Goal: Task Accomplishment & Management: Use online tool/utility

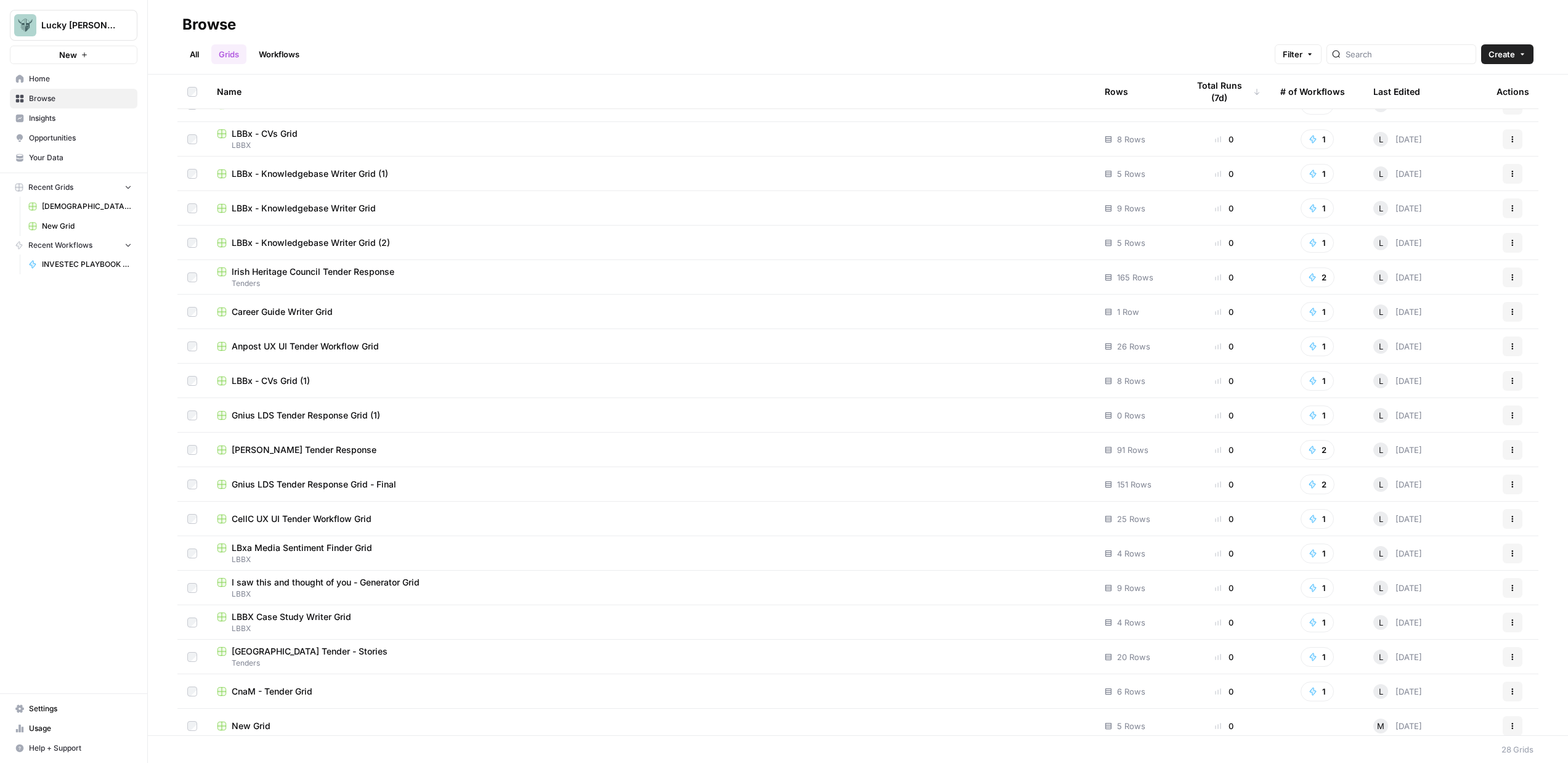
scroll to position [340, 0]
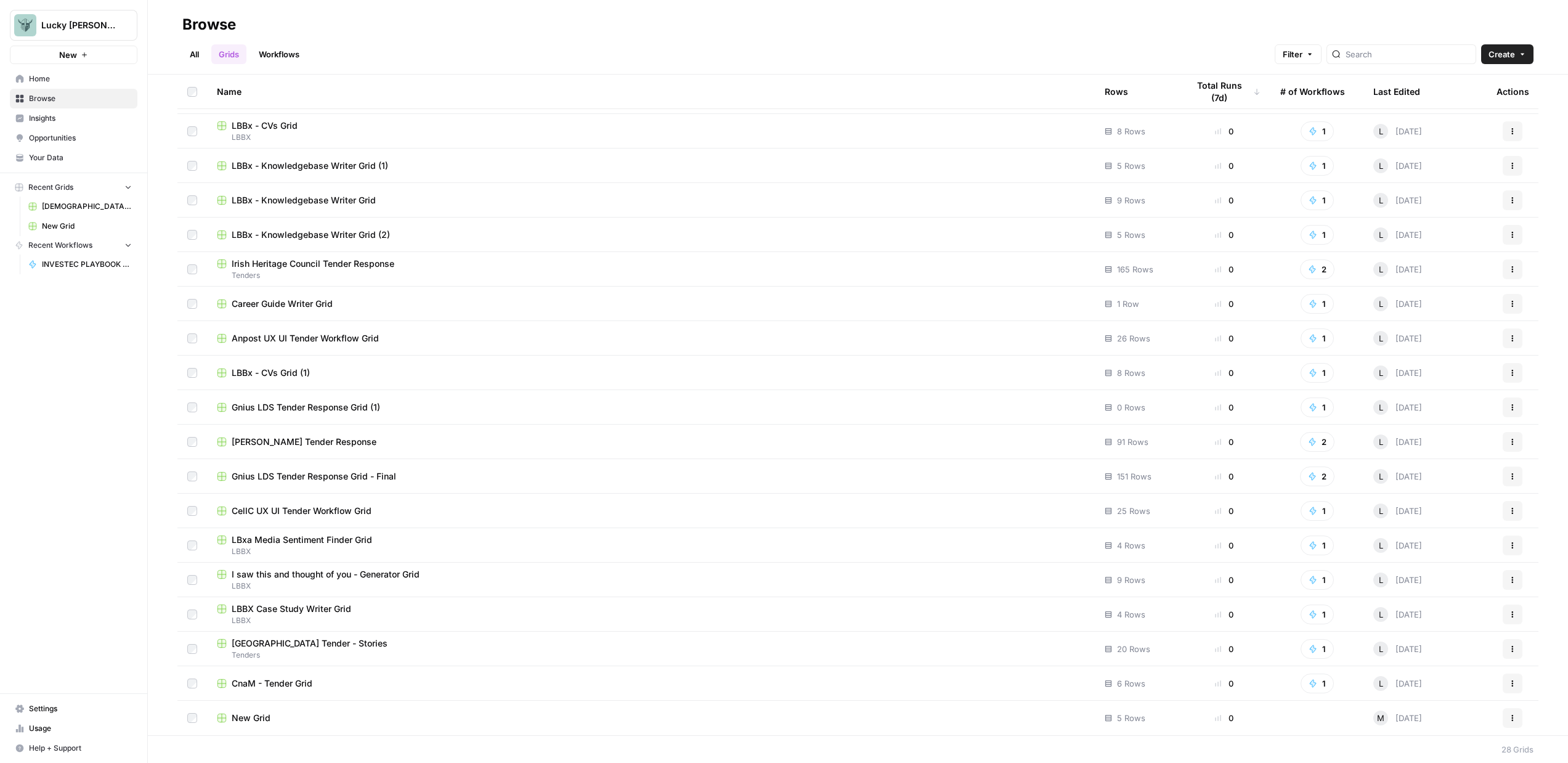
click at [83, 80] on span "Home" at bounding box center [80, 79] width 103 height 11
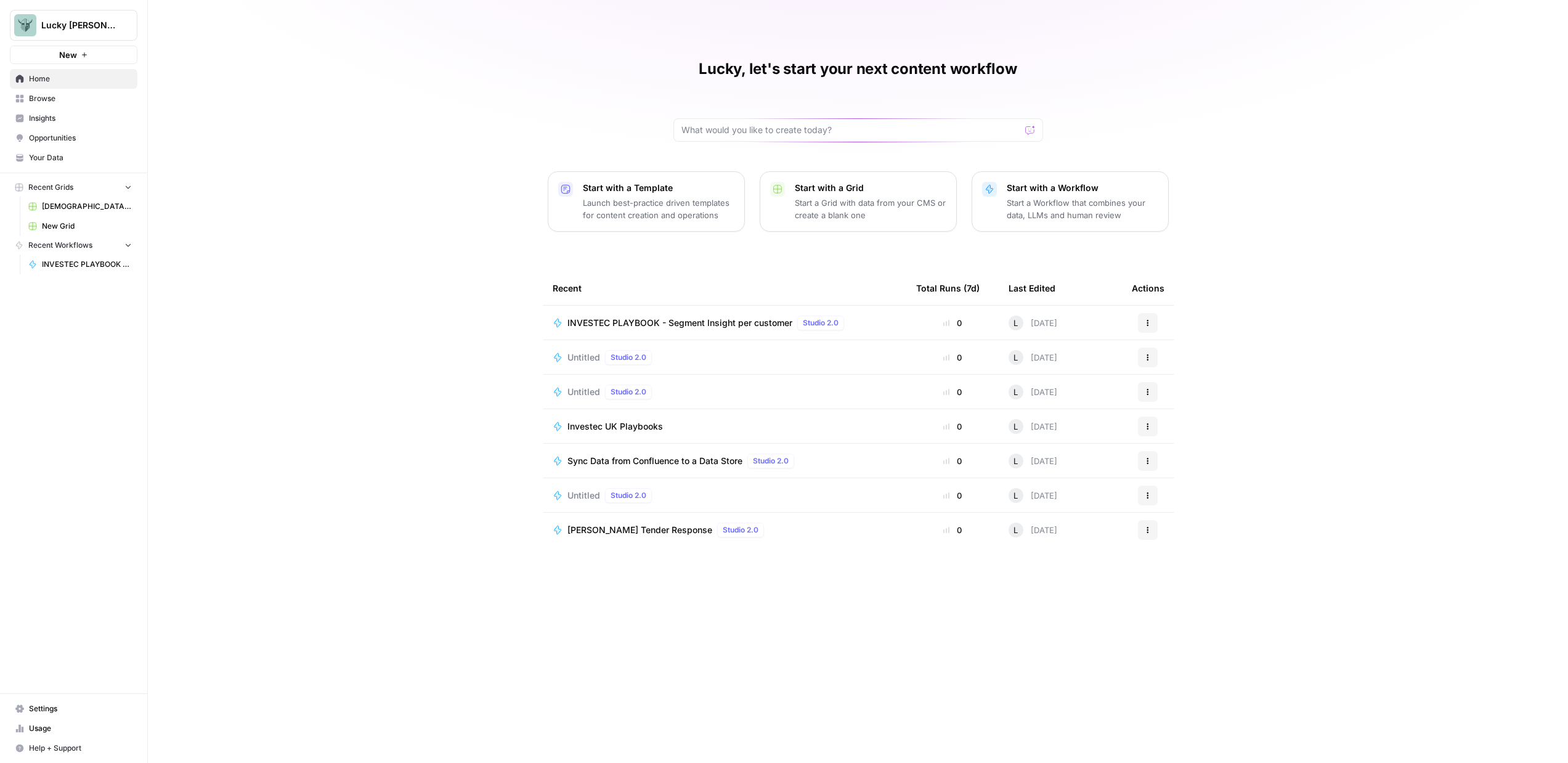
click at [1016, 214] on p "Start a Workflow that combines your data, LLMs and human review" at bounding box center [1083, 209] width 151 height 25
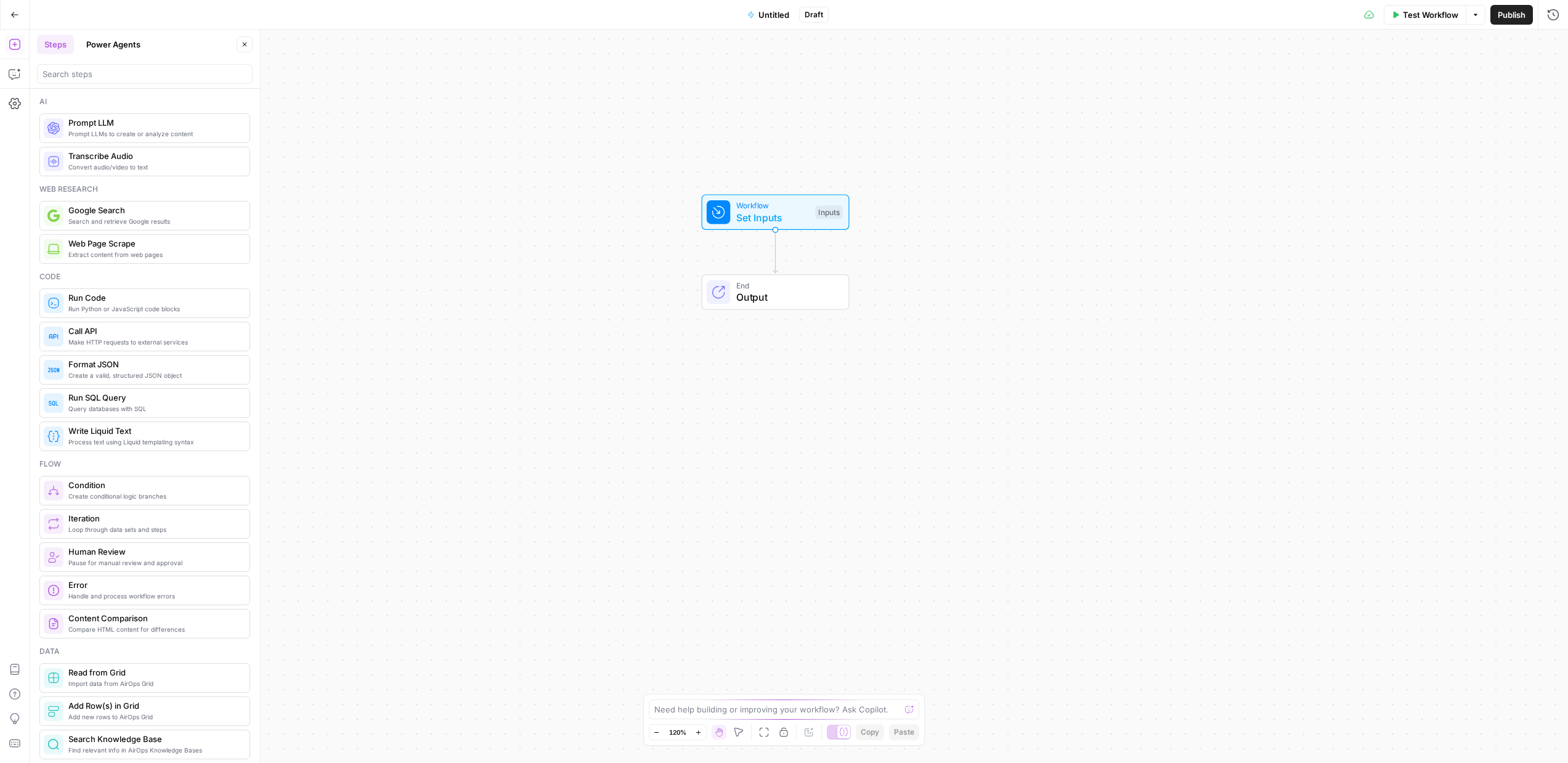
drag, startPoint x: 934, startPoint y: 278, endPoint x: 918, endPoint y: 171, distance: 108.2
click at [918, 171] on div "Workflow Set Inputs Inputs End Output" at bounding box center [799, 396] width 1539 height 734
click at [793, 214] on span "Set Inputs" at bounding box center [772, 218] width 73 height 15
click at [1369, 86] on span "Add Field" at bounding box center [1370, 83] width 36 height 12
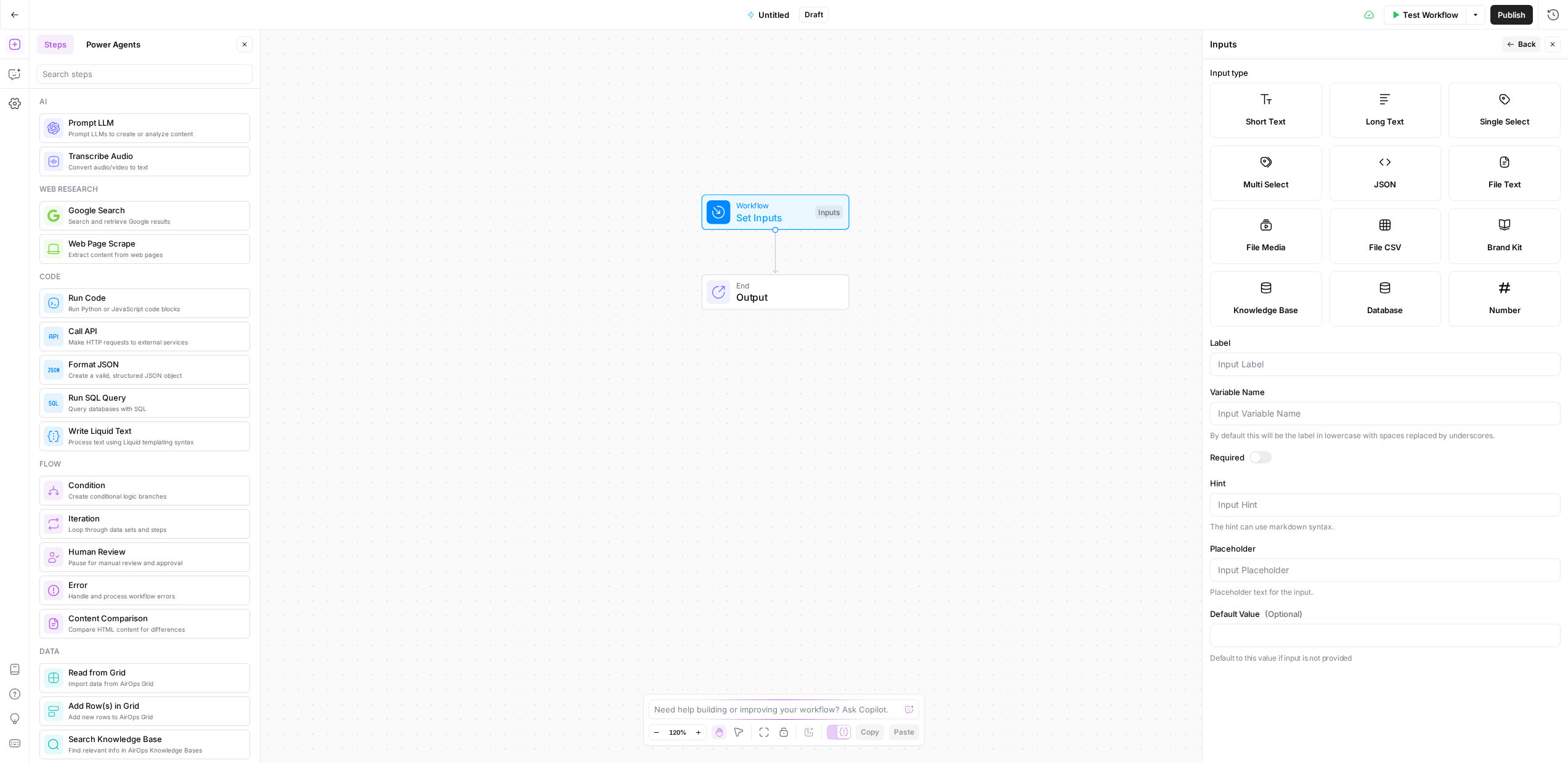
click at [1284, 117] on span "Short Text" at bounding box center [1266, 121] width 40 height 12
click at [1275, 365] on input "Label" at bounding box center [1385, 364] width 335 height 12
type input "NAme"
click at [1051, 416] on div "Workflow Set Inputs Inputs End Output" at bounding box center [799, 396] width 1539 height 734
drag, startPoint x: 755, startPoint y: 281, endPoint x: 749, endPoint y: 282, distance: 6.1
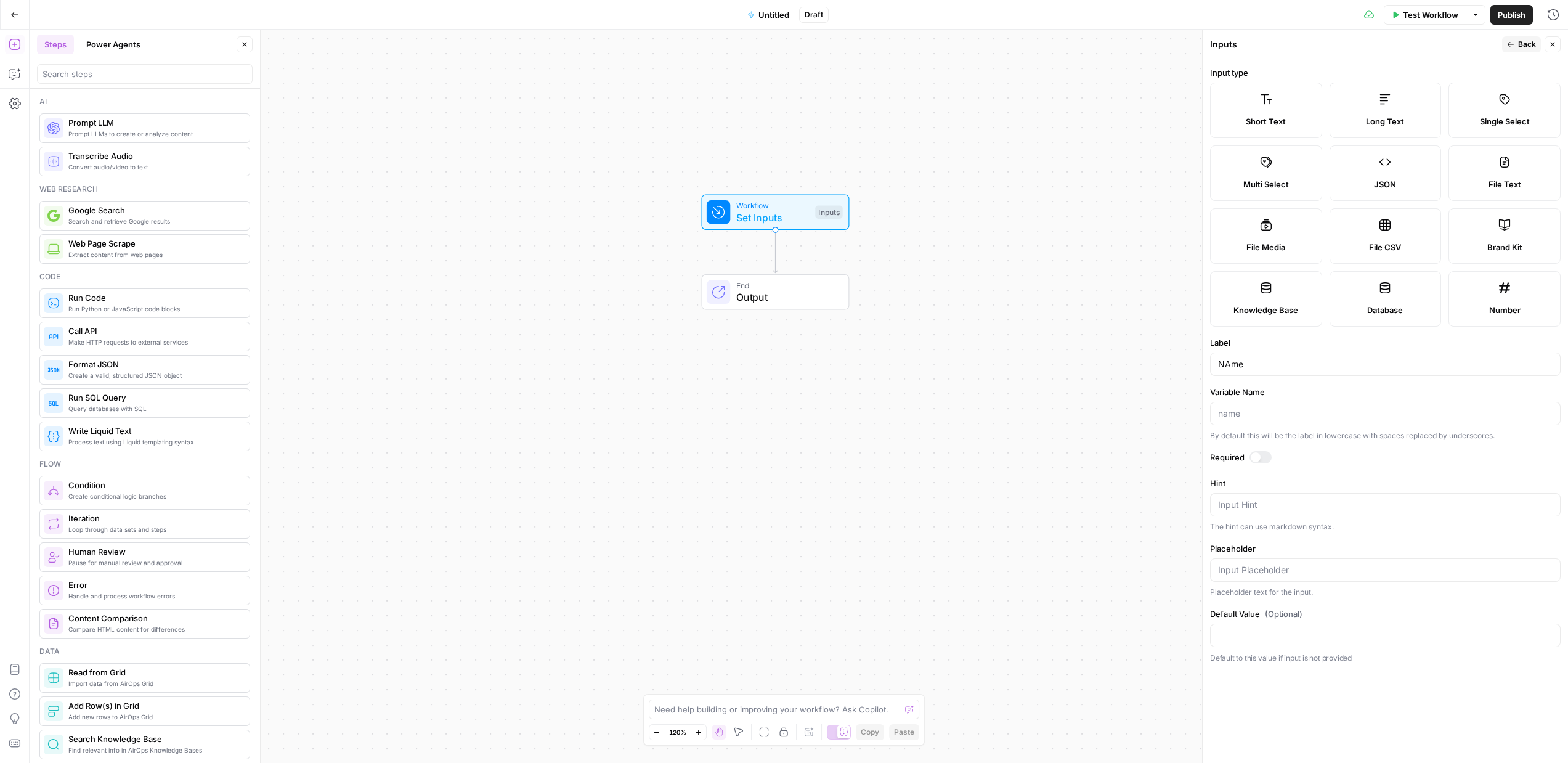
click at [755, 281] on span "End" at bounding box center [786, 285] width 100 height 12
click at [1542, 43] on div "Back Close" at bounding box center [1531, 45] width 58 height 16
click at [1545, 42] on button "Close" at bounding box center [1552, 45] width 16 height 16
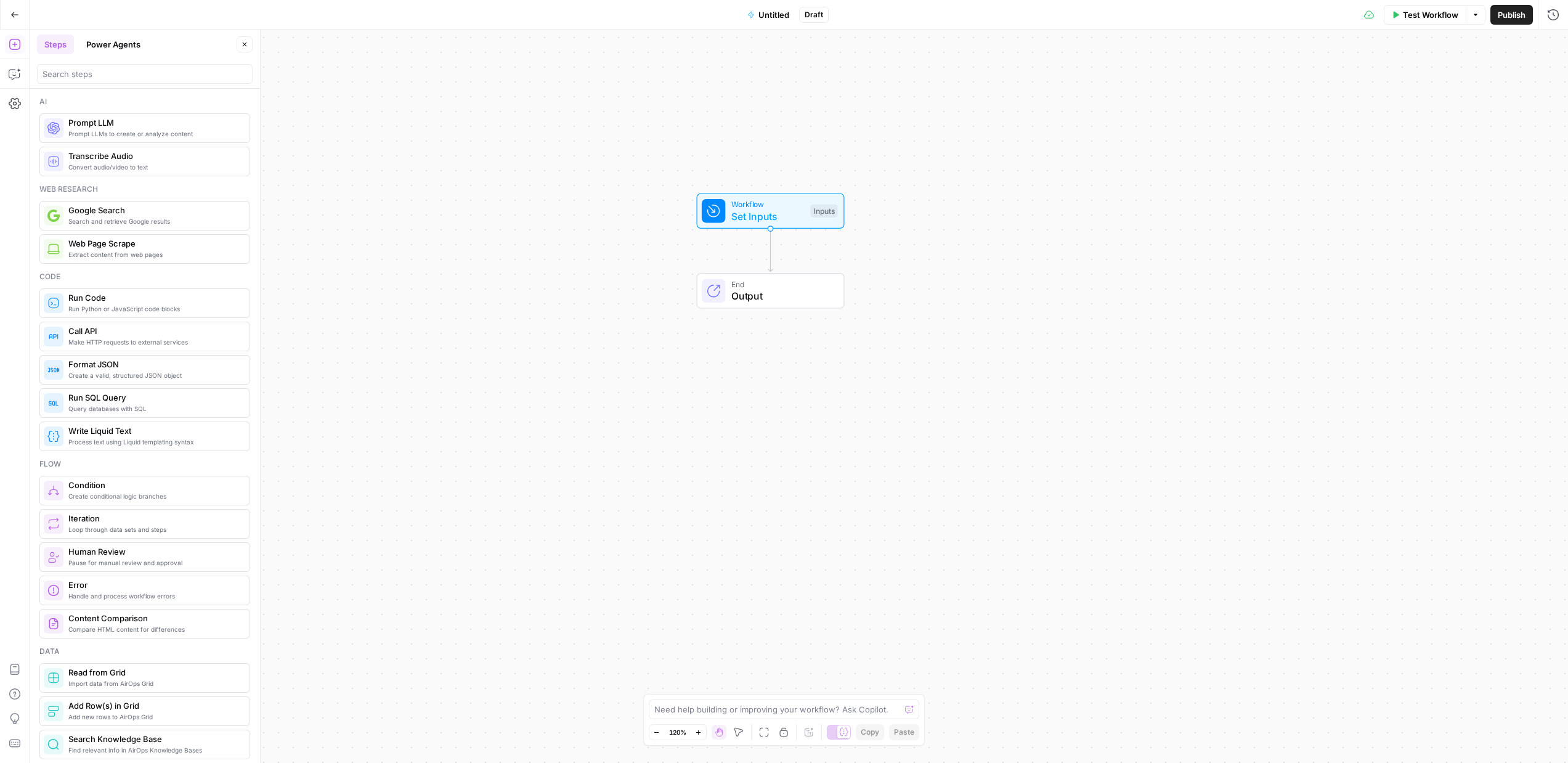
drag, startPoint x: 1031, startPoint y: 308, endPoint x: 900, endPoint y: 306, distance: 131.0
click at [1025, 308] on div "Workflow Set Inputs Inputs End Output" at bounding box center [799, 396] width 1539 height 734
click at [772, 297] on span "Output" at bounding box center [781, 296] width 100 height 15
type textarea "Google Search"
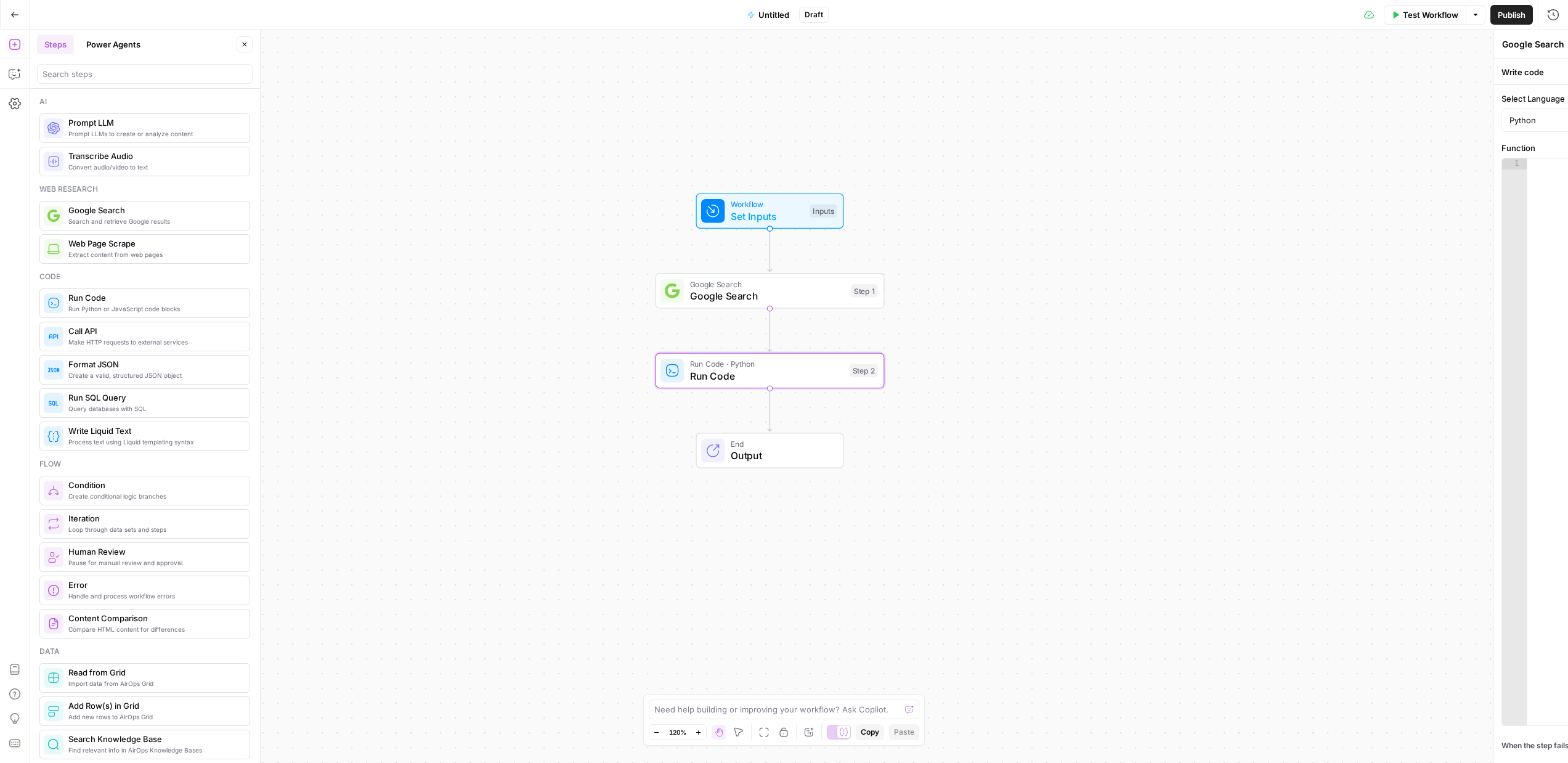
type textarea "Run Code"
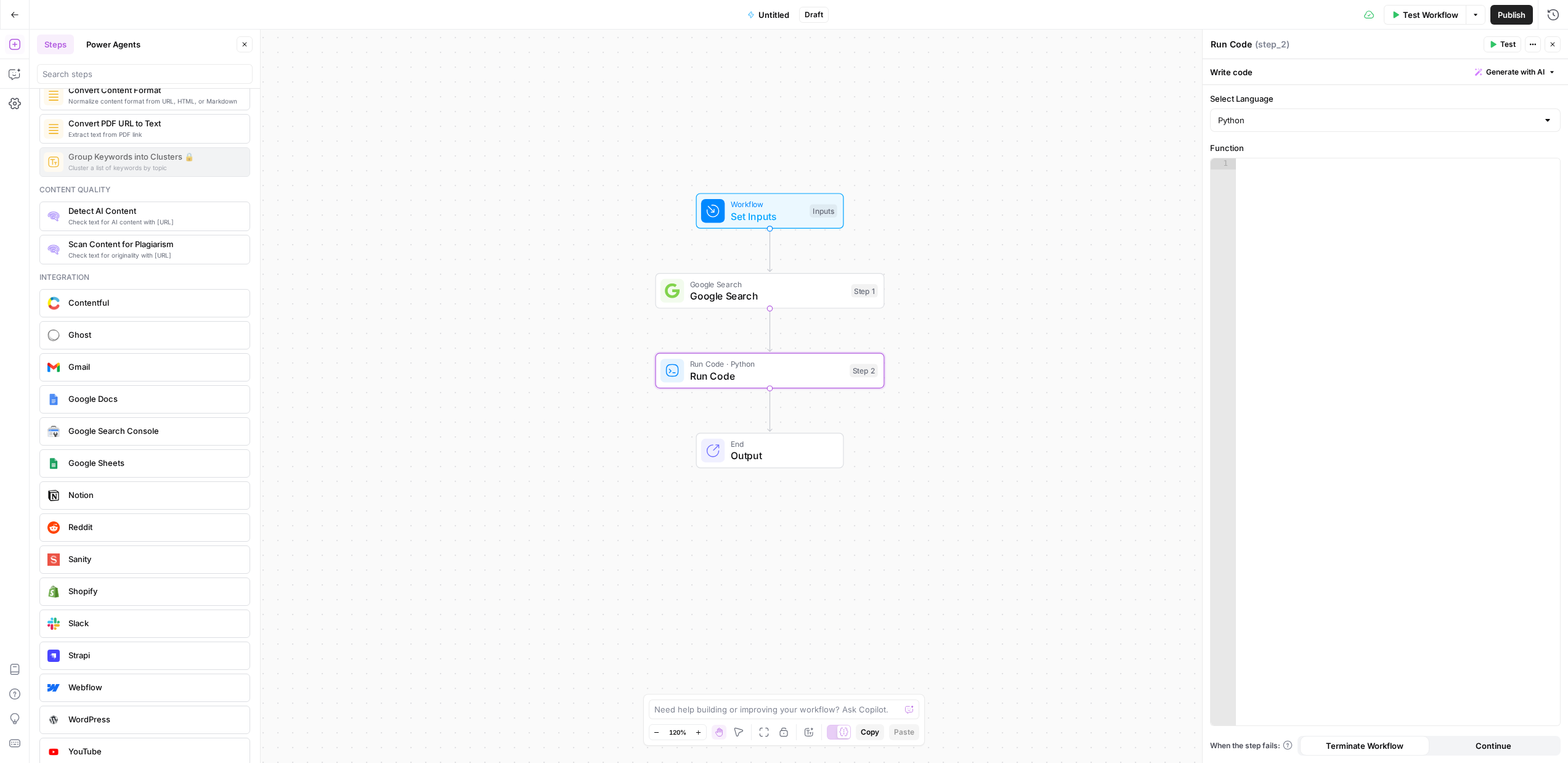
scroll to position [2011, 0]
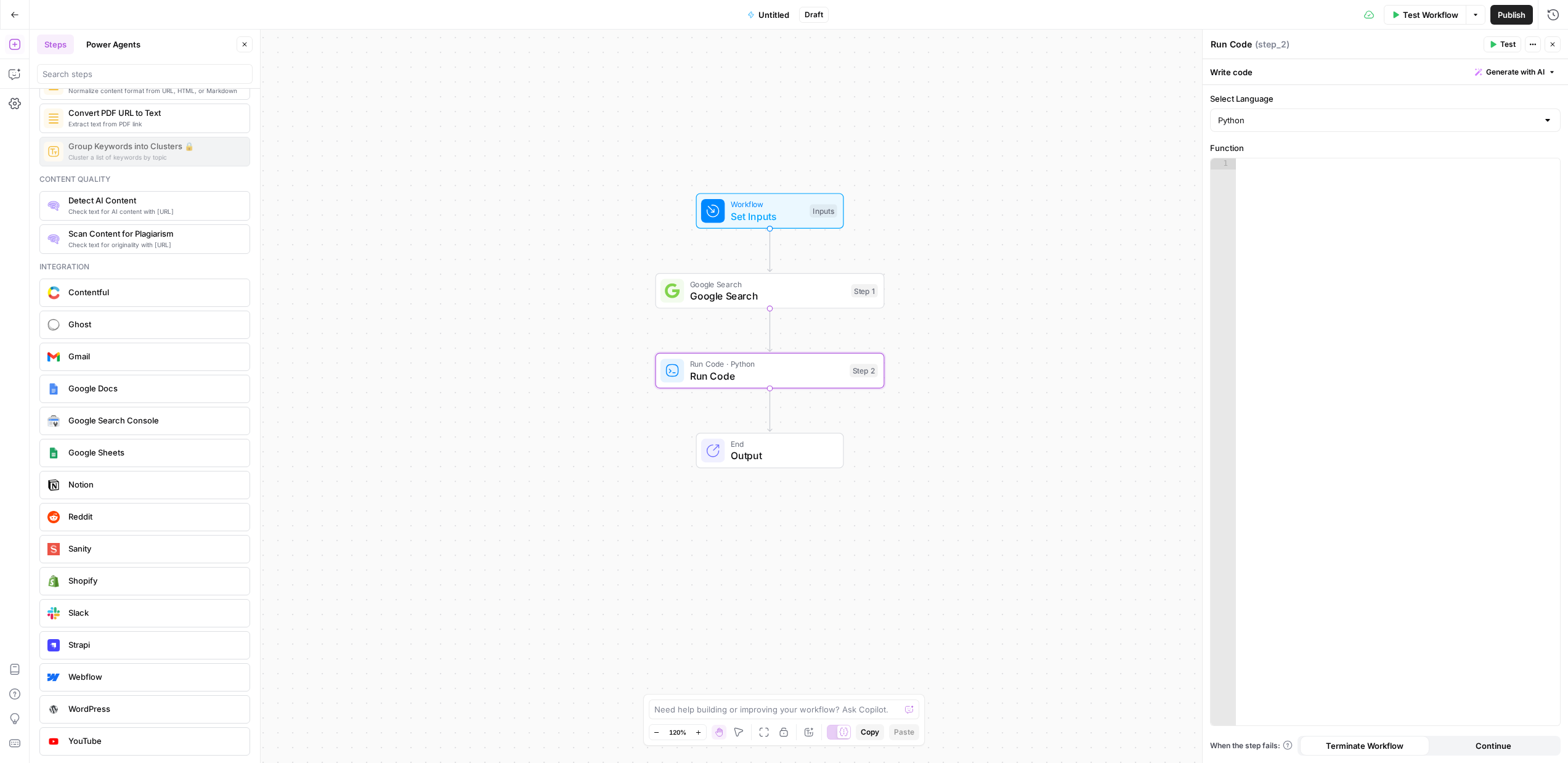
drag, startPoint x: 556, startPoint y: 493, endPoint x: 548, endPoint y: 482, distance: 13.6
click at [555, 492] on div "Workflow Set Inputs Inputs Google Search Google Search Step 1 Run Code · Python…" at bounding box center [799, 396] width 1539 height 734
click at [753, 214] on span "Set Inputs" at bounding box center [766, 214] width 73 height 15
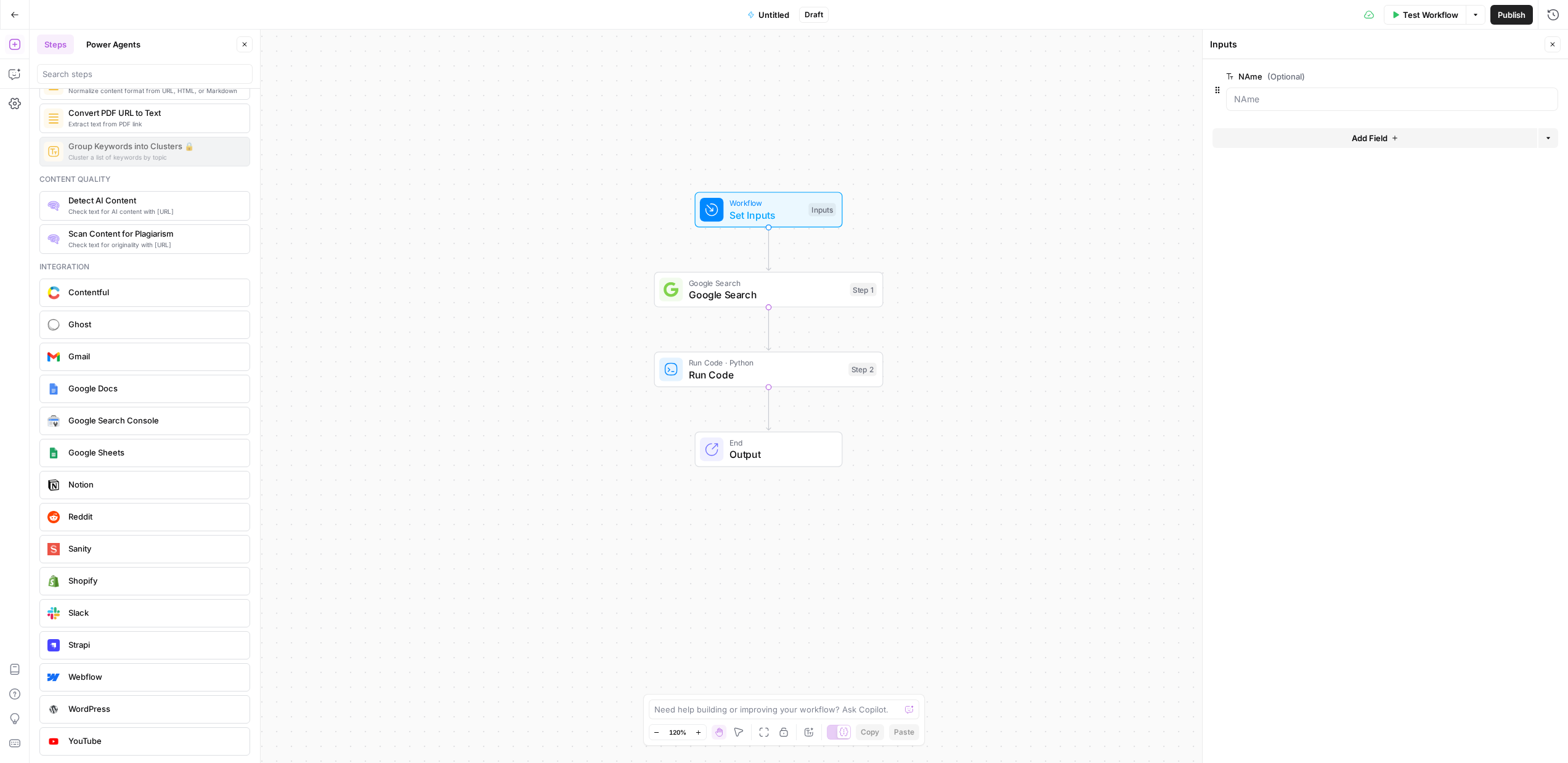
click at [764, 289] on span "Google Search" at bounding box center [766, 294] width 155 height 15
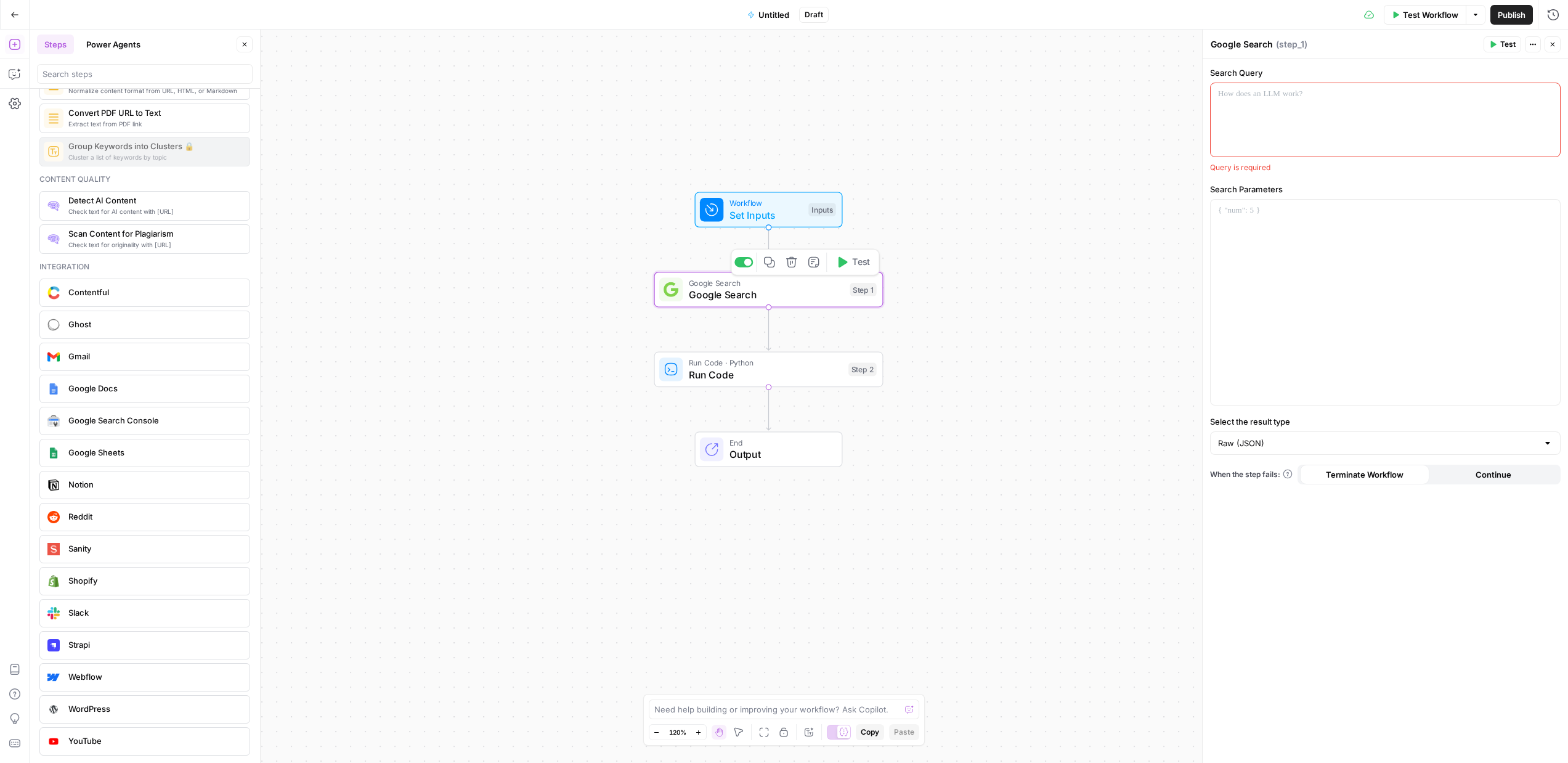
click at [916, 281] on div "Workflow Set Inputs Inputs Google Search Google Search Step 1 Copy step Delete …" at bounding box center [799, 396] width 1539 height 734
click at [921, 237] on div "Workflow Set Inputs Inputs Test Step Google Search Google Search Step 1 Run Cod…" at bounding box center [799, 396] width 1539 height 734
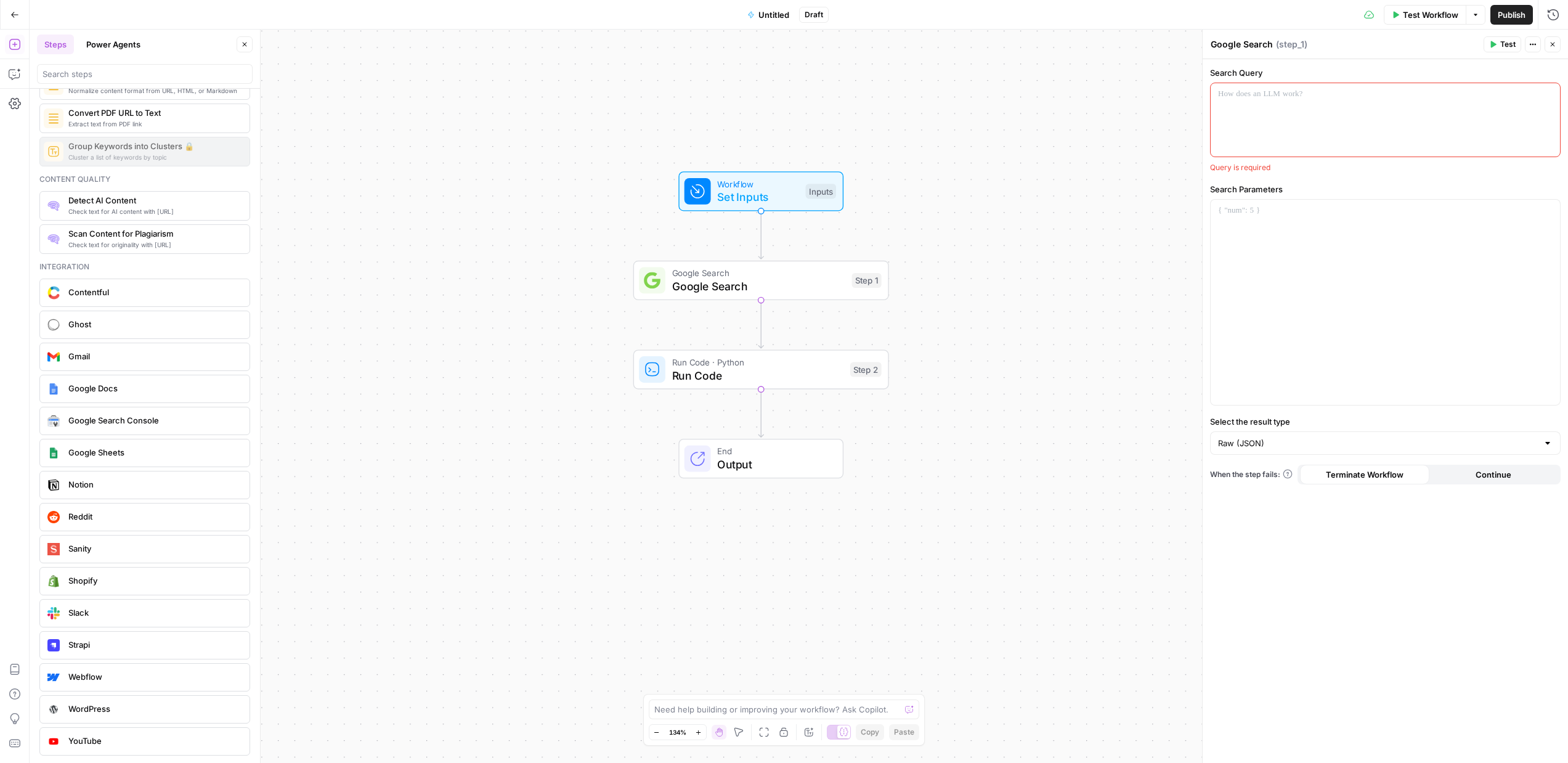
click at [725, 172] on div "Workflow Set Inputs Inputs Test Step" at bounding box center [760, 191] width 165 height 39
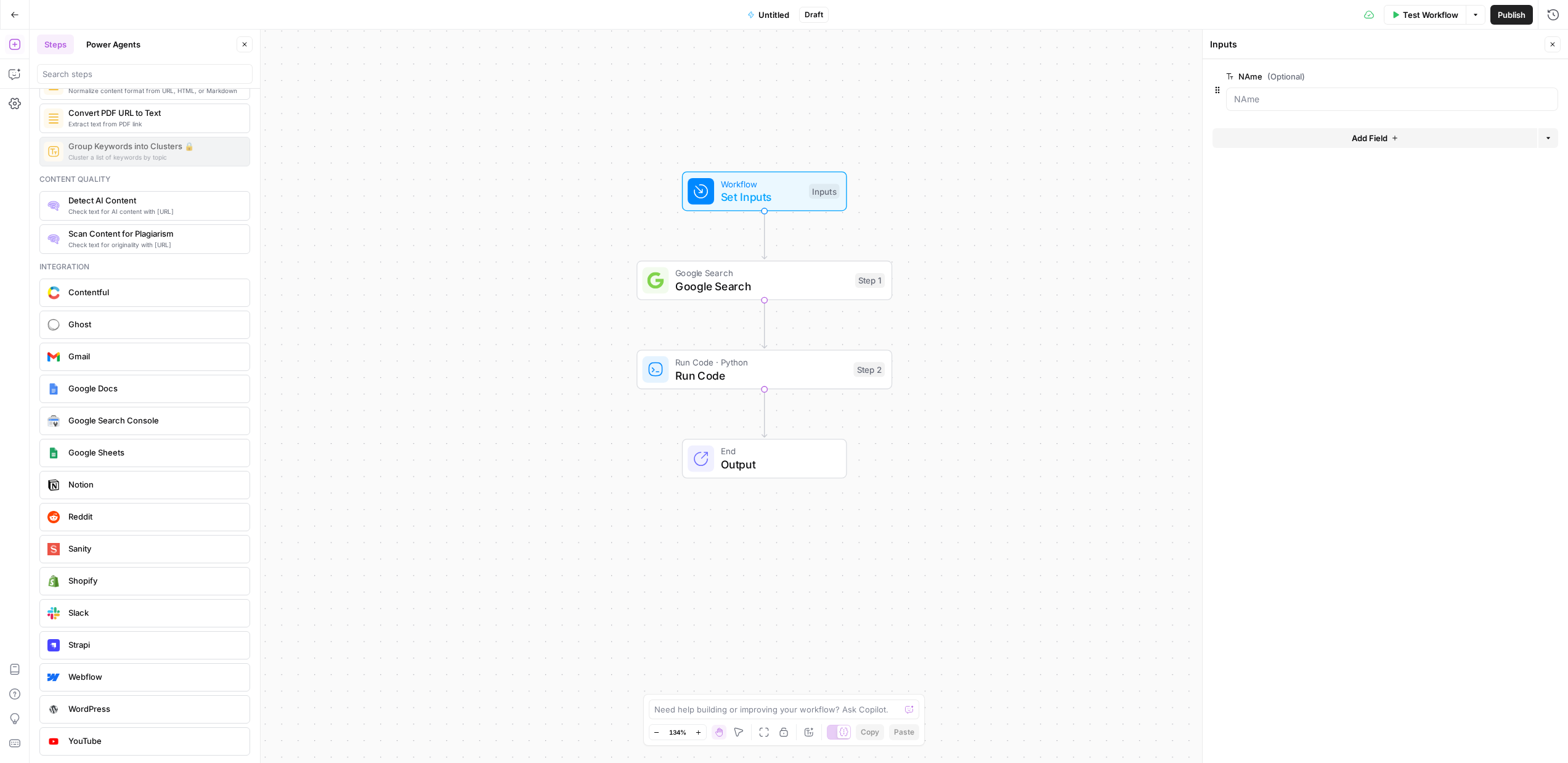
click at [1005, 162] on div "Workflow Set Inputs Inputs Google Search Google Search Step 1 Run Code · Python…" at bounding box center [799, 396] width 1539 height 734
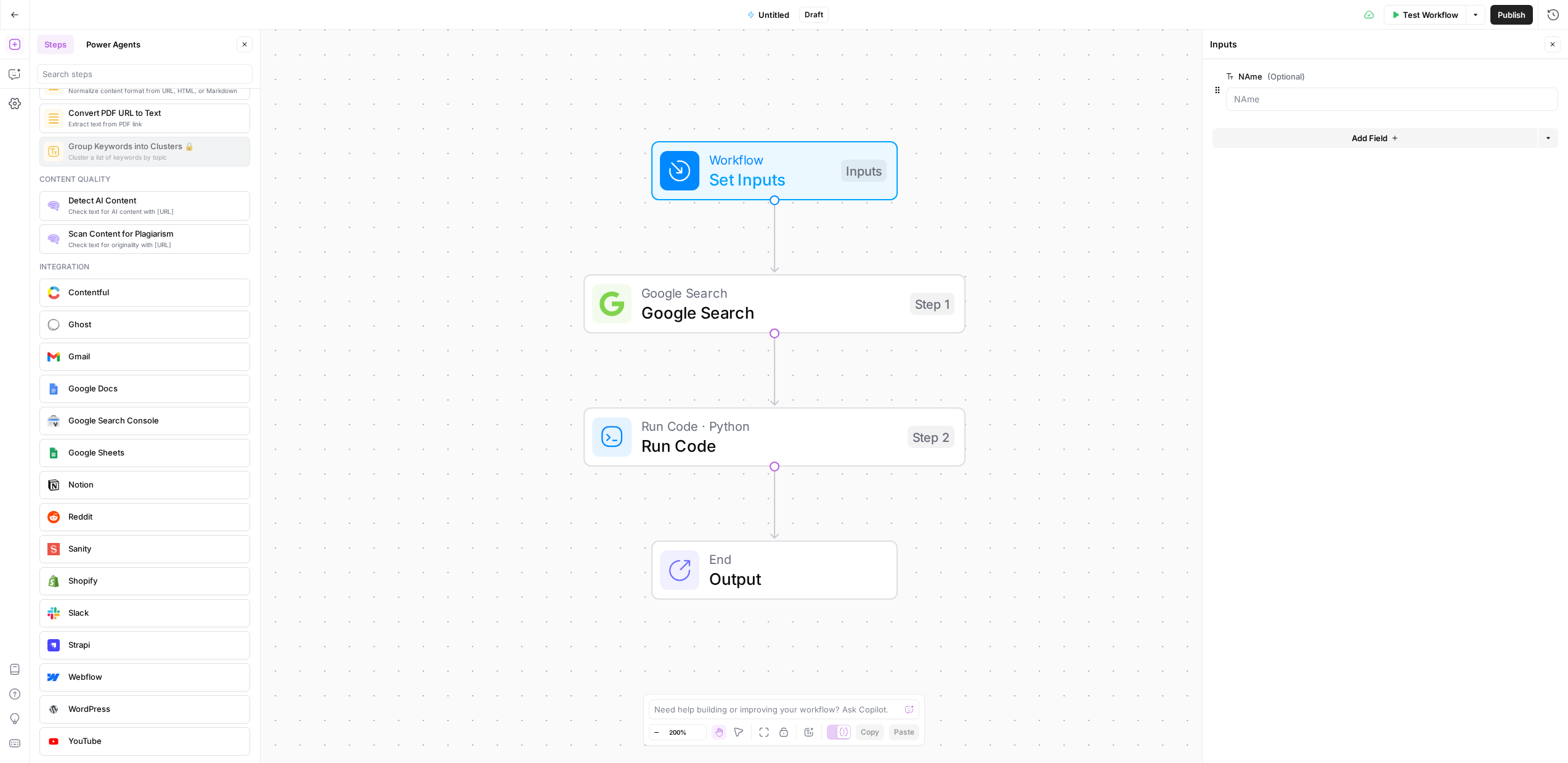
click at [520, 166] on div "Workflow Set Inputs Inputs Google Search Google Search Step 1 Run Code · Python…" at bounding box center [799, 396] width 1539 height 734
click at [12, 13] on icon "button" at bounding box center [14, 14] width 7 height 6
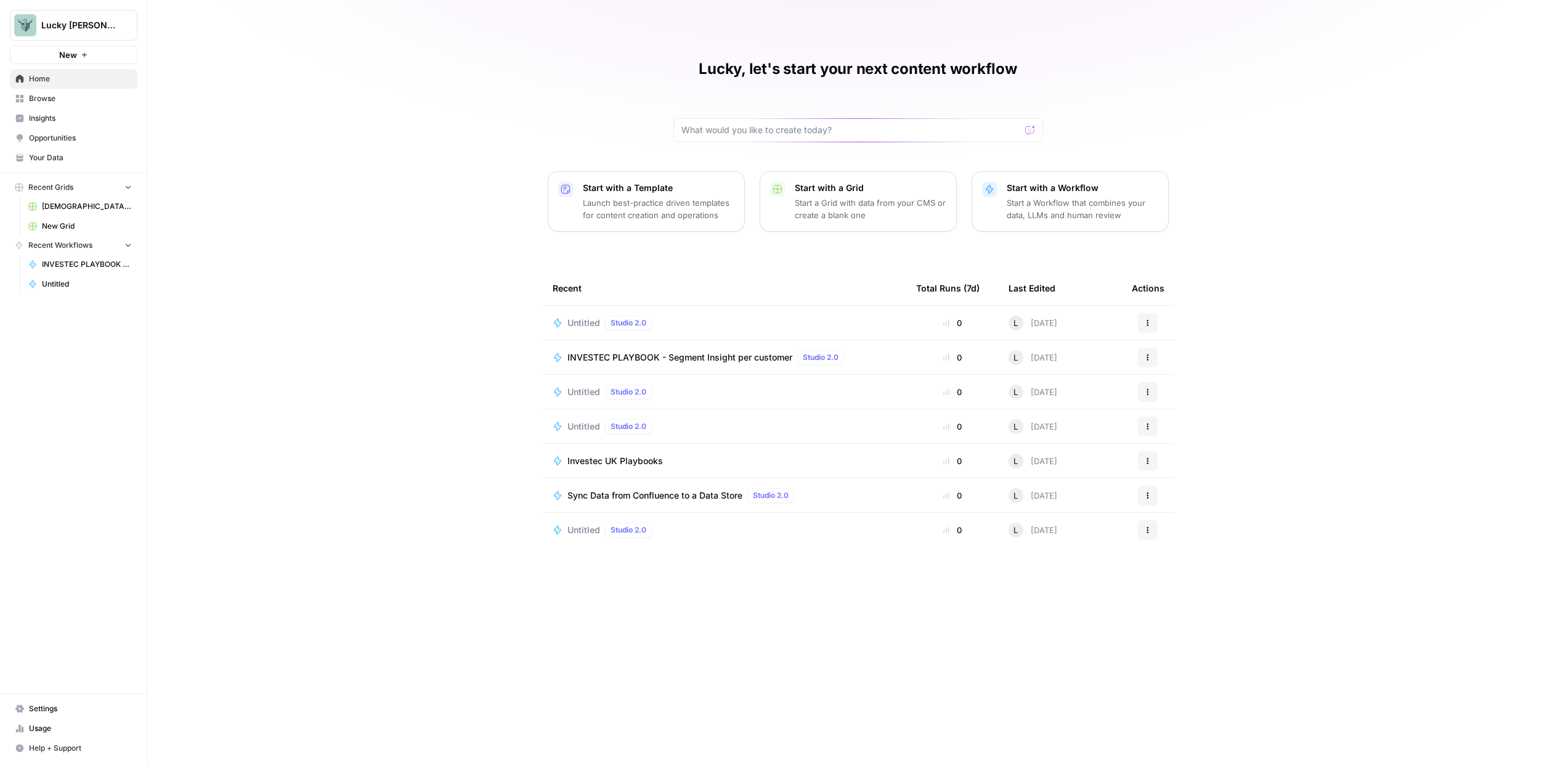
click at [449, 211] on div "Lucky, let's start your next content workflow Start with a Template Launch best…" at bounding box center [857, 381] width 1420 height 763
click at [61, 101] on span "Browse" at bounding box center [80, 99] width 103 height 11
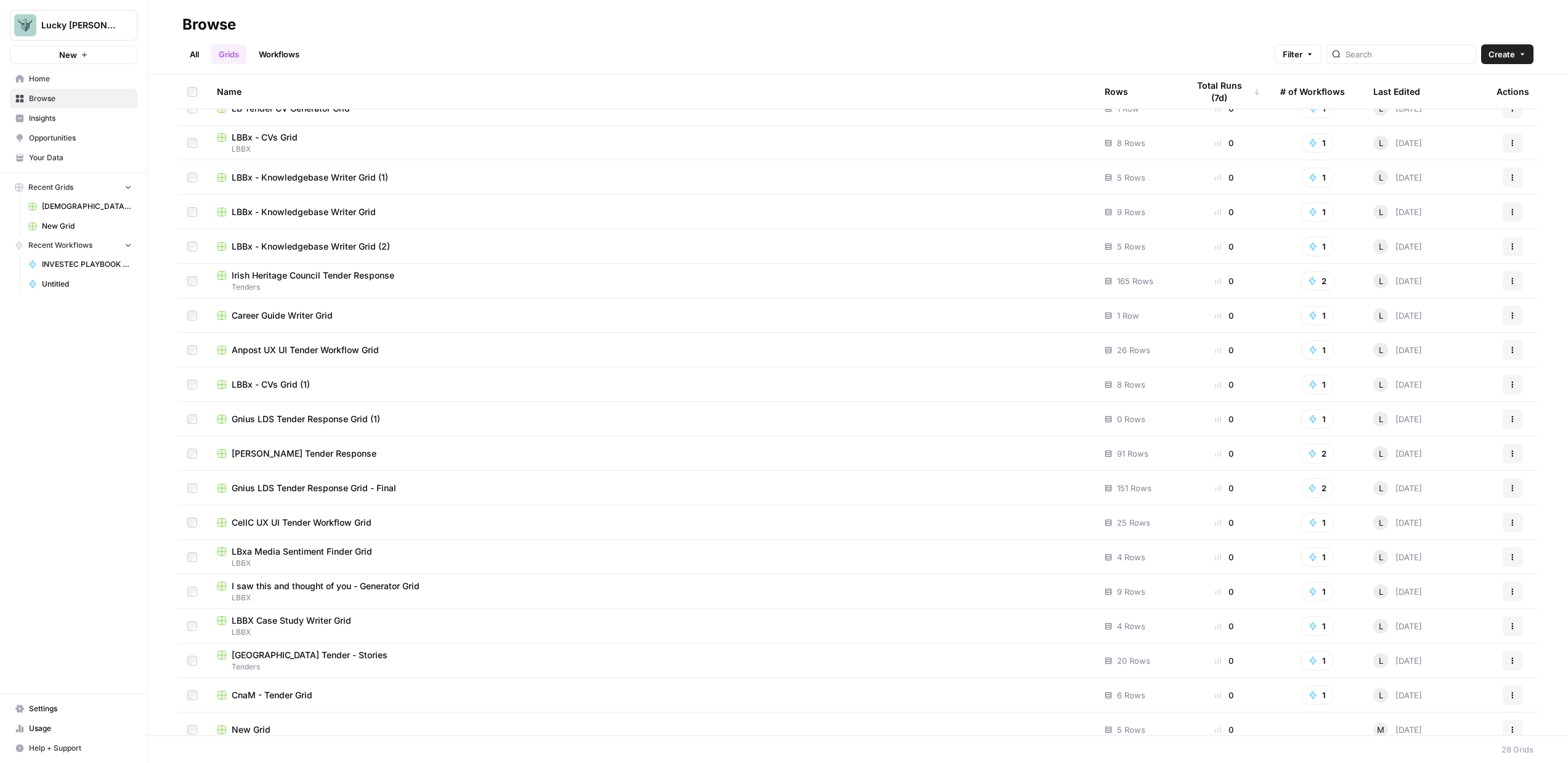
scroll to position [340, 0]
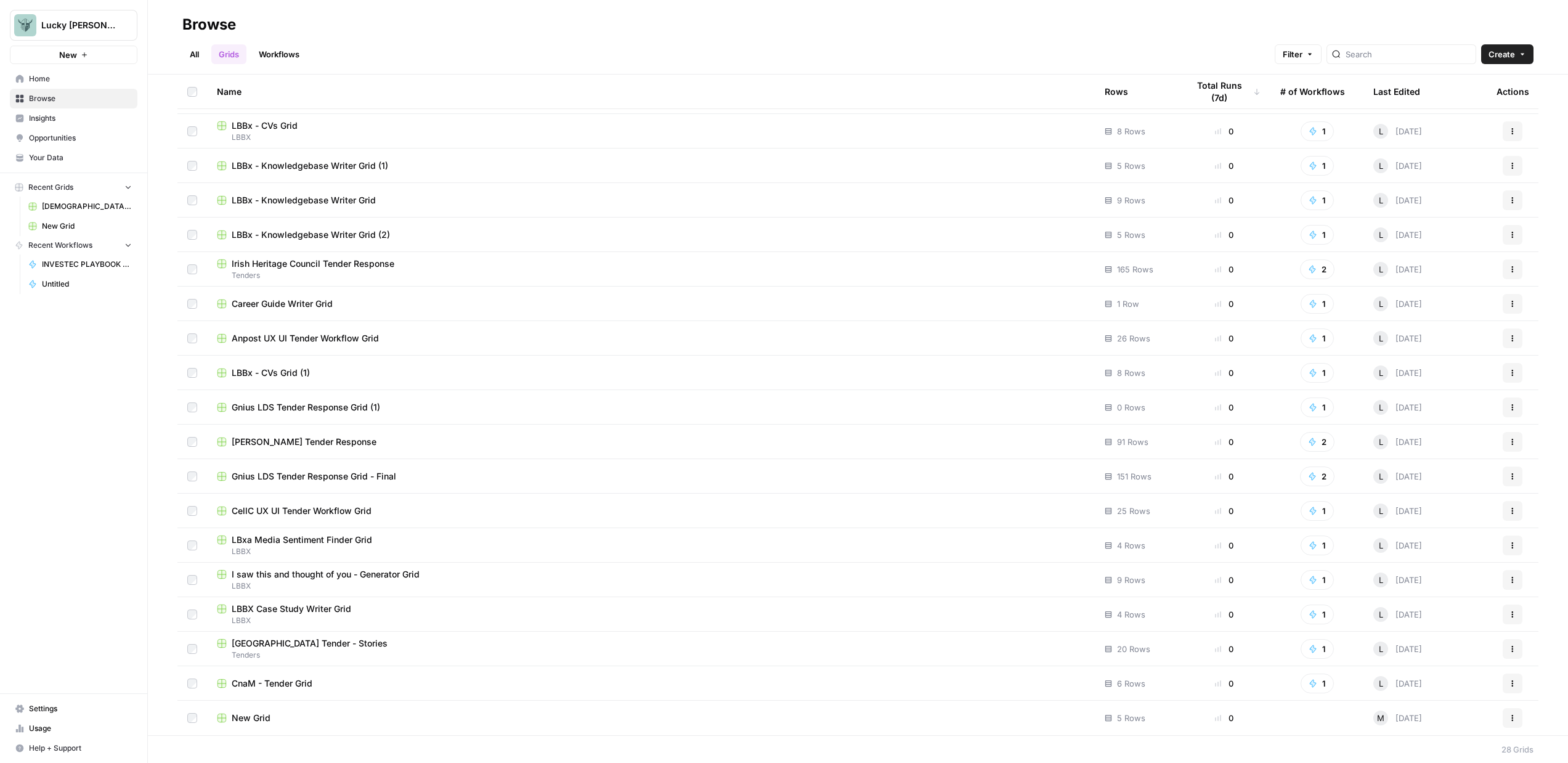
click at [276, 372] on span "LBBx - CVs Grid (1)" at bounding box center [271, 372] width 78 height 12
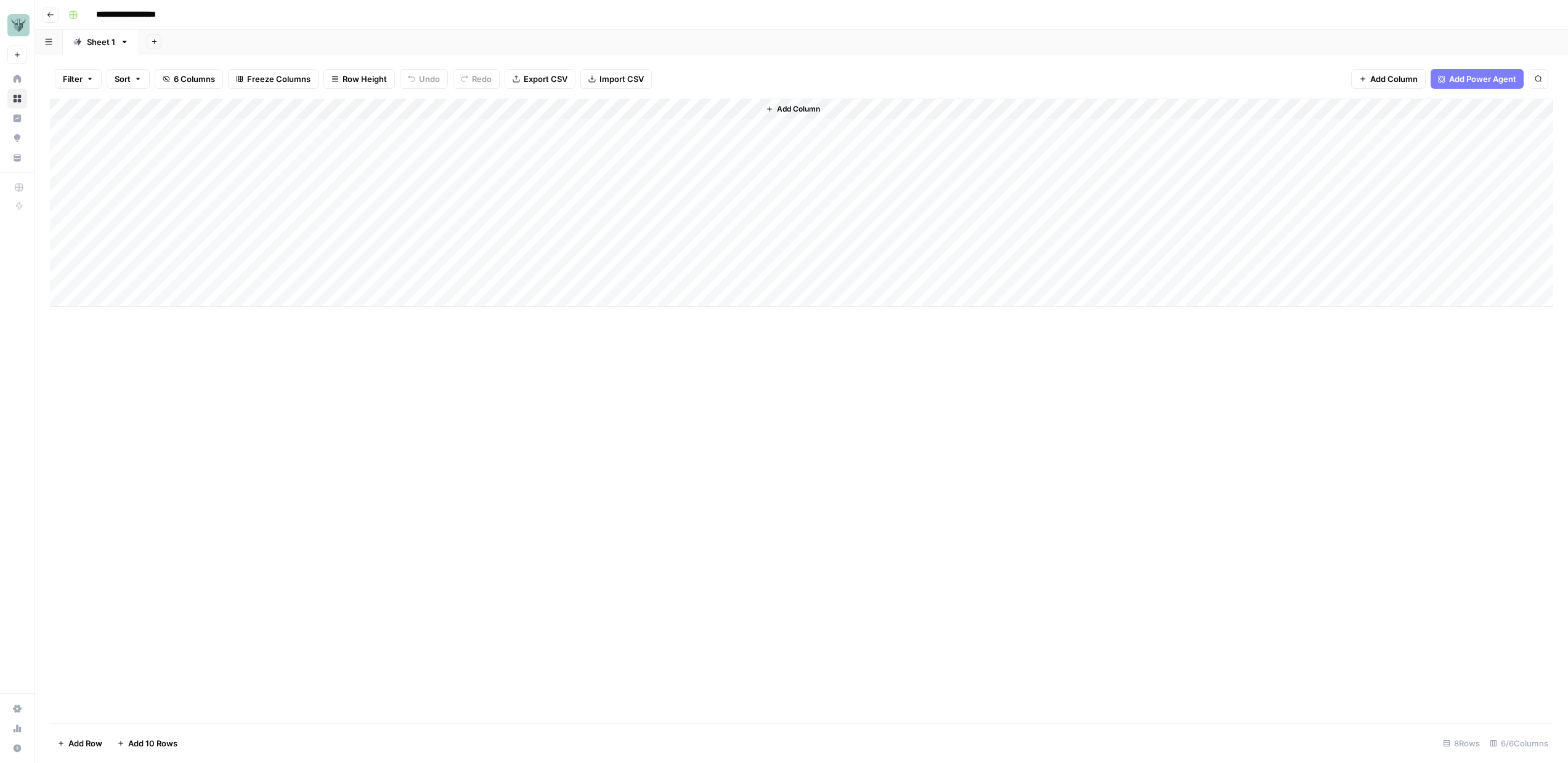
click at [732, 107] on div "Add Column" at bounding box center [802, 203] width 1503 height 208
click at [876, 38] on div "Add Sheet" at bounding box center [854, 41] width 1428 height 25
click at [725, 104] on div "Add Column" at bounding box center [802, 203] width 1503 height 208
click at [695, 229] on span "Edit Workflow" at bounding box center [725, 230] width 108 height 12
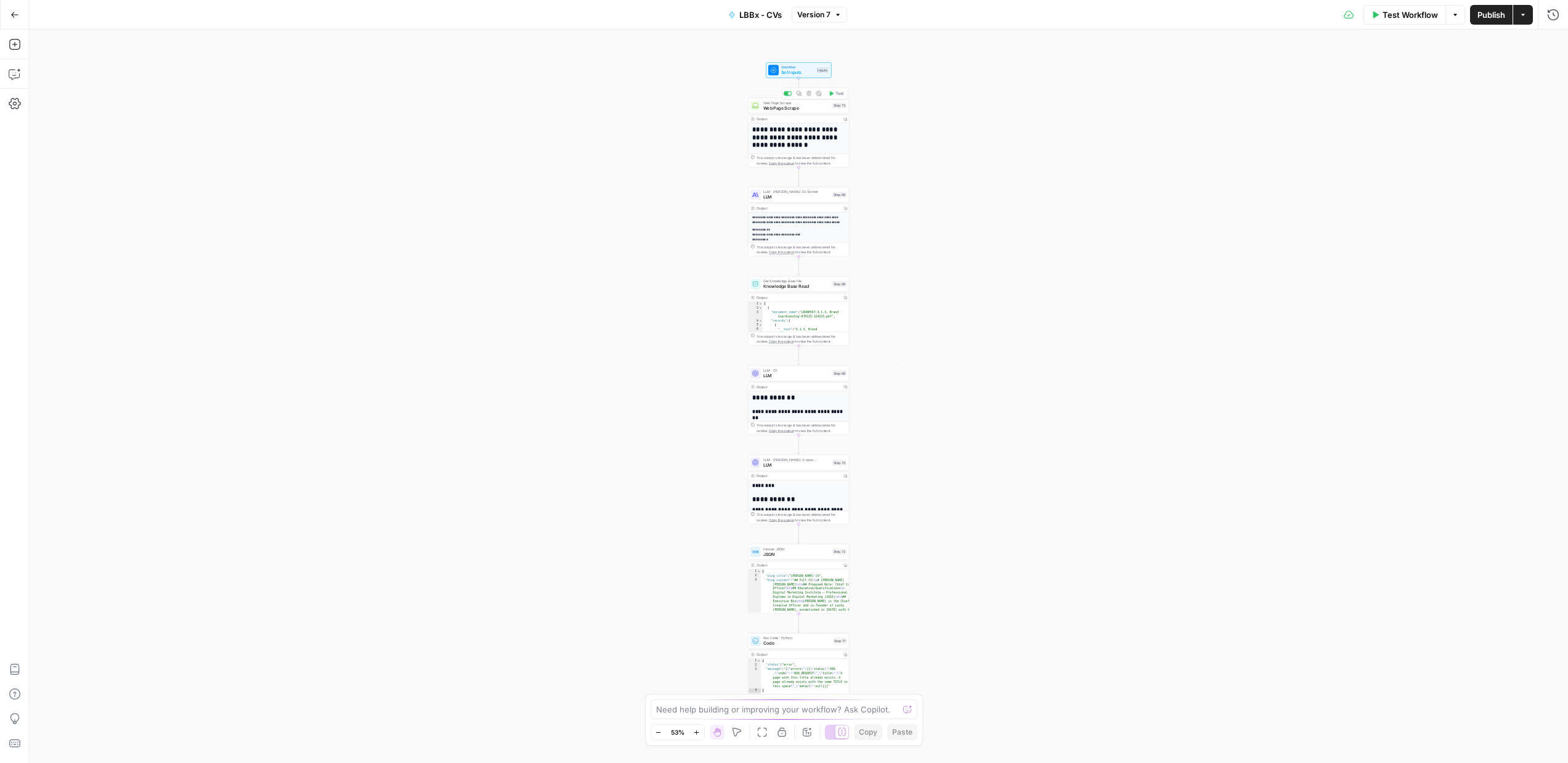
click at [804, 104] on span "Web Page Scrape" at bounding box center [796, 108] width 66 height 7
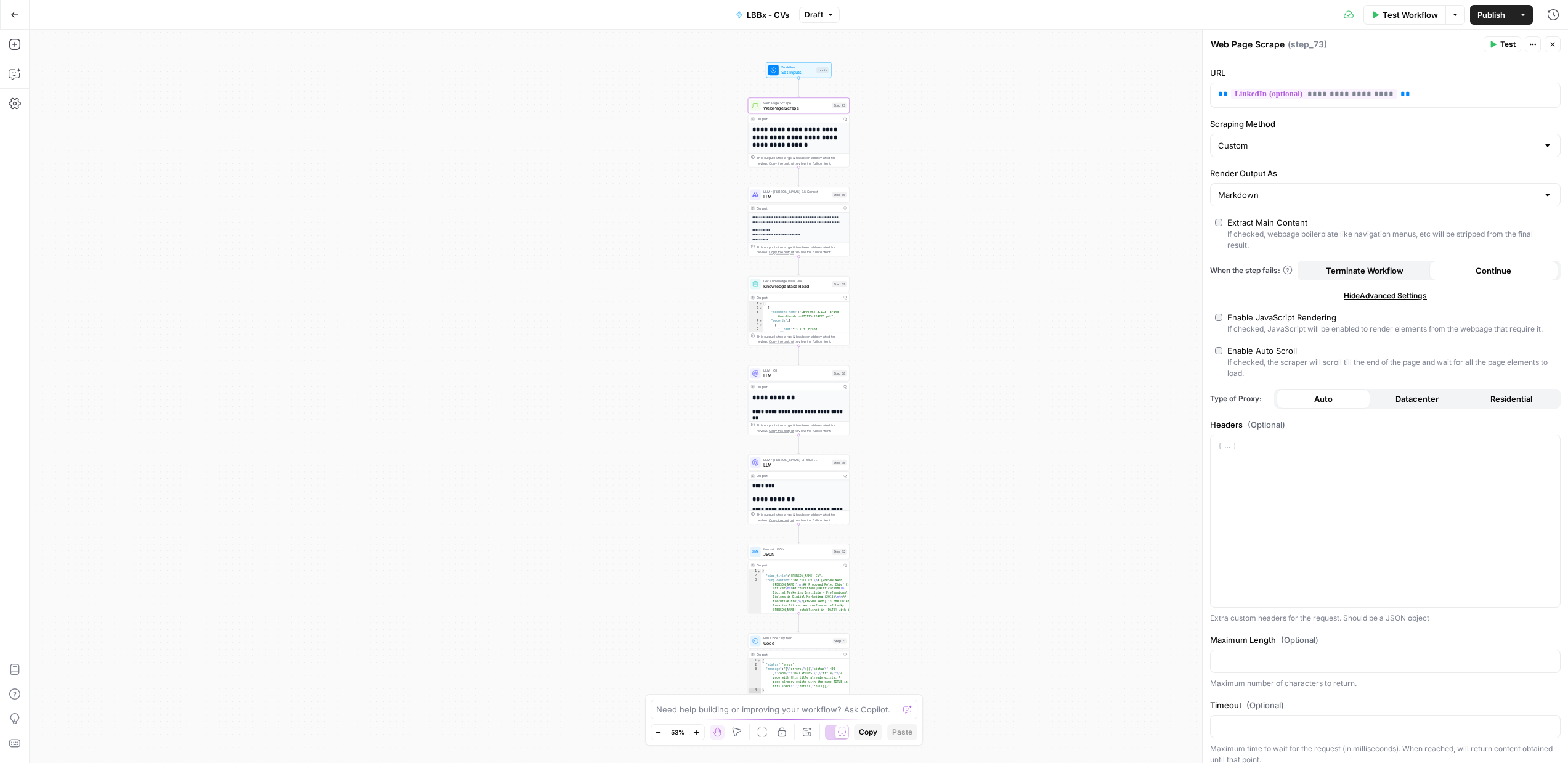
click at [804, 221] on p "**********" at bounding box center [799, 220] width 93 height 10
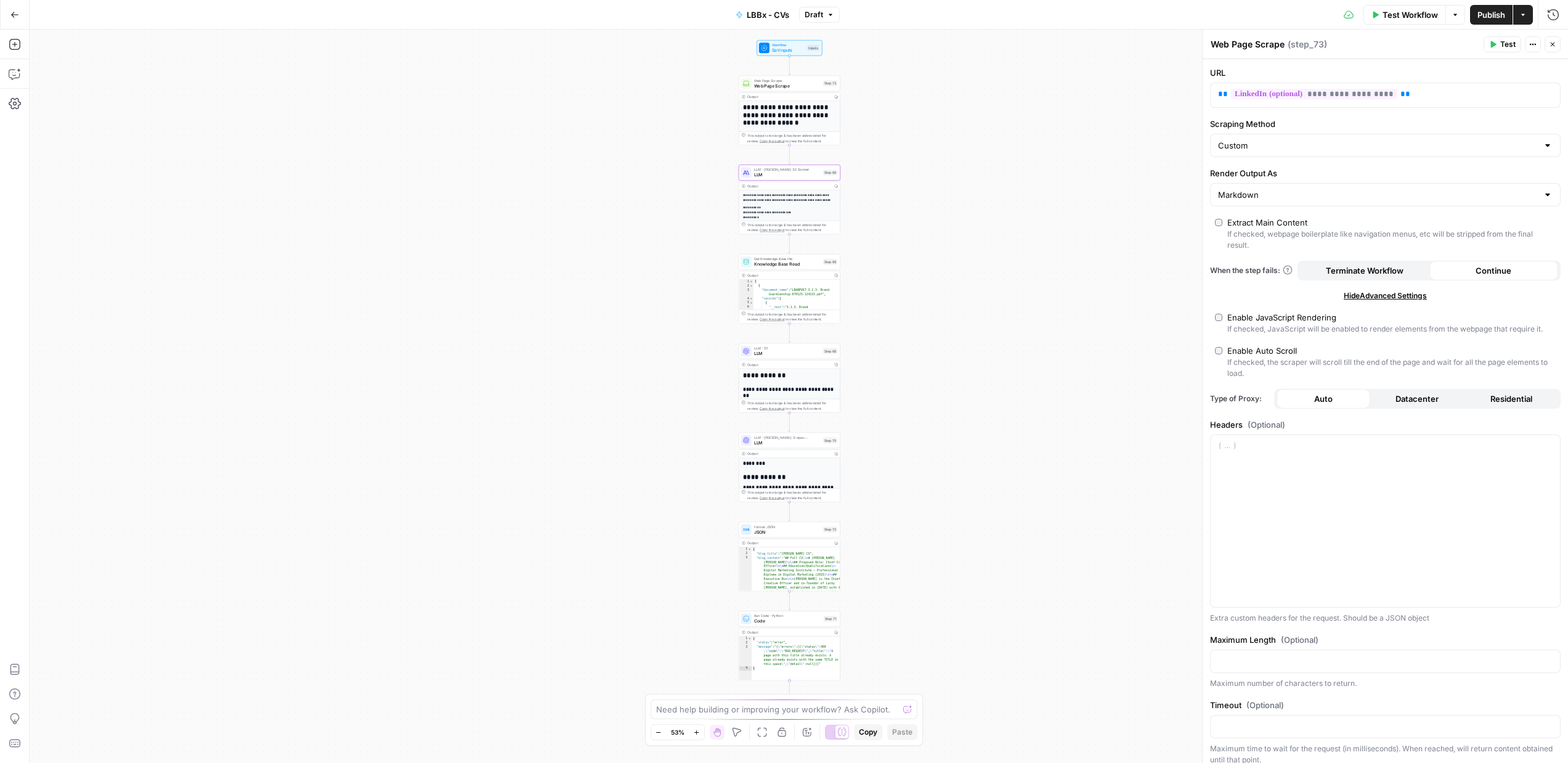
drag, startPoint x: 932, startPoint y: 227, endPoint x: 804, endPoint y: 187, distance: 134.1
click at [926, 224] on div "**********" at bounding box center [799, 396] width 1539 height 734
click at [792, 175] on div "LLM · Claude 3.5 Sonnet LLM Step 66 Copy step Delete step Add Note Test" at bounding box center [784, 169] width 102 height 16
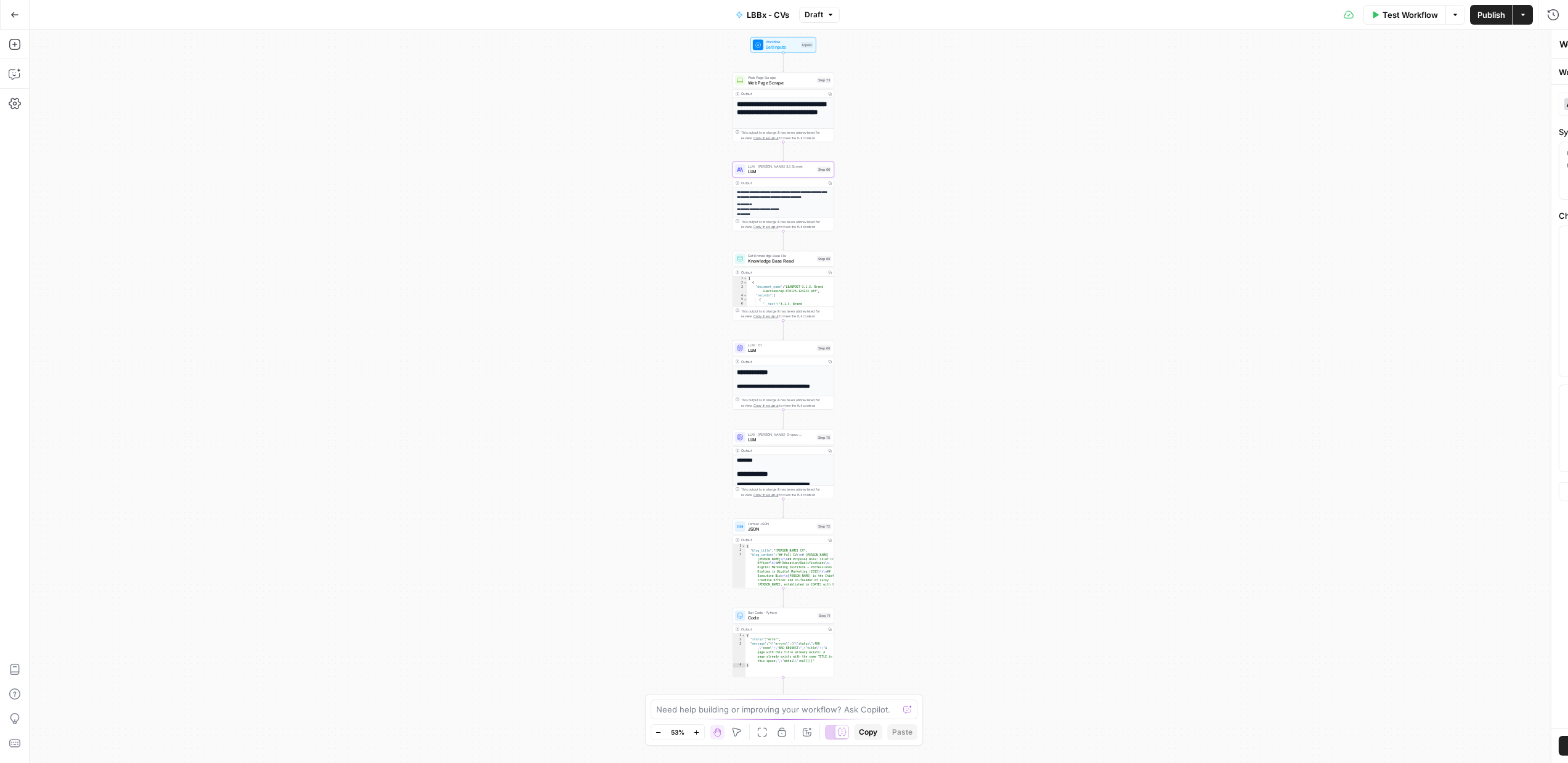
type textarea "LLM"
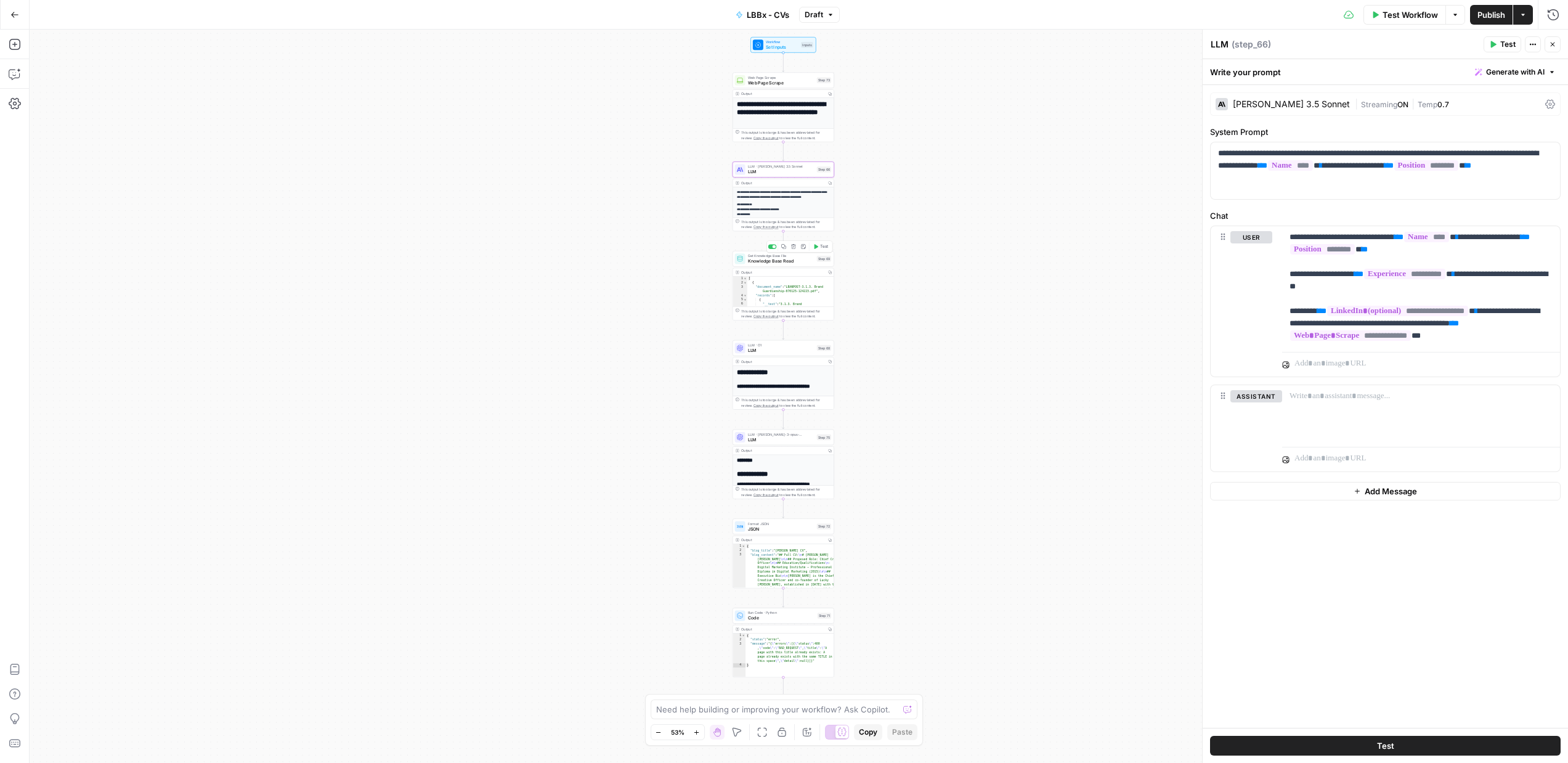
click at [782, 258] on span "Knowledge Base Read" at bounding box center [780, 261] width 66 height 7
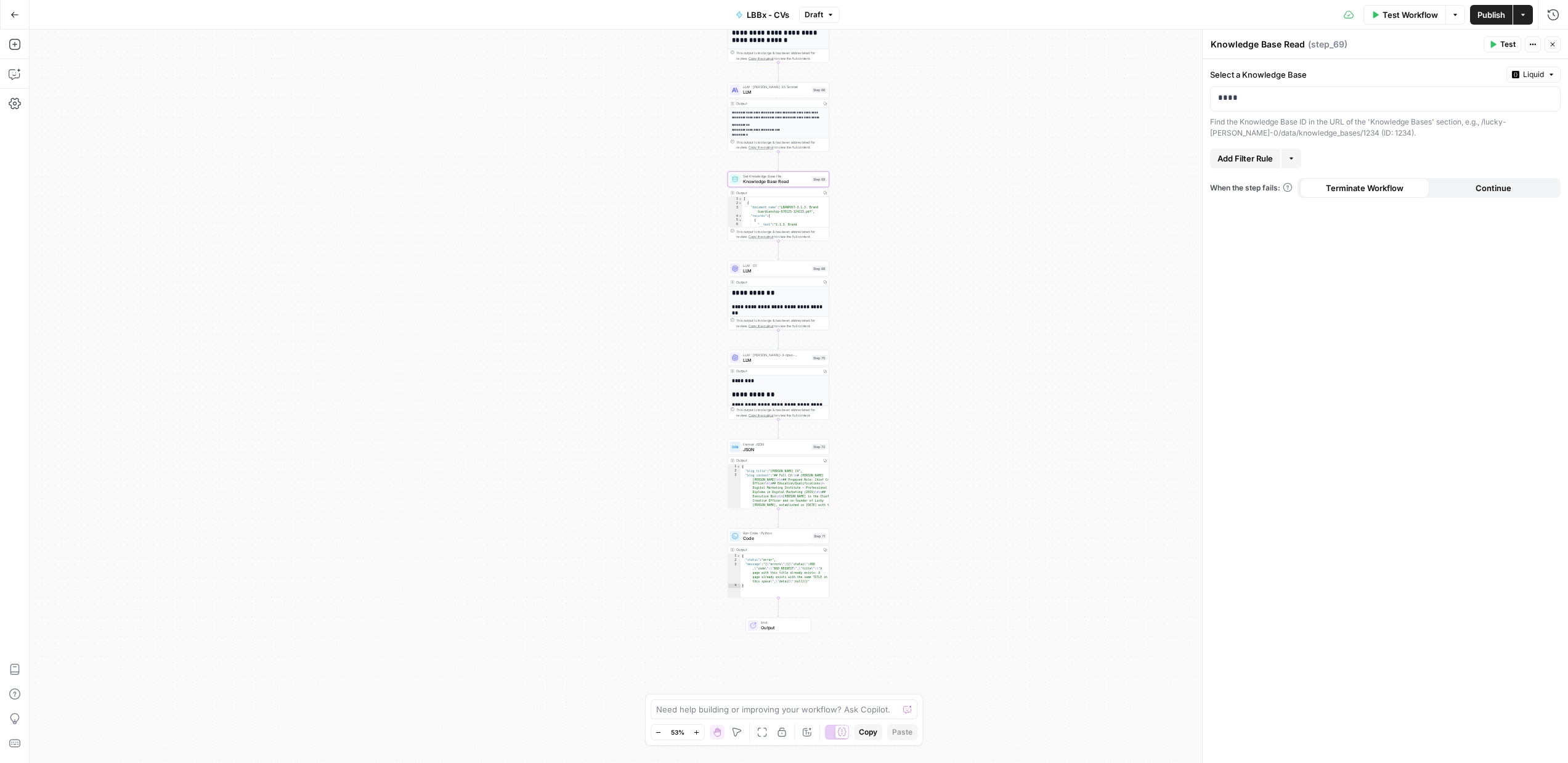
drag, startPoint x: 970, startPoint y: 327, endPoint x: 965, endPoint y: 248, distance: 79.2
click at [965, 248] on div "**********" at bounding box center [799, 396] width 1539 height 734
click at [779, 272] on span "LLM" at bounding box center [776, 270] width 66 height 7
type textarea "LLM"
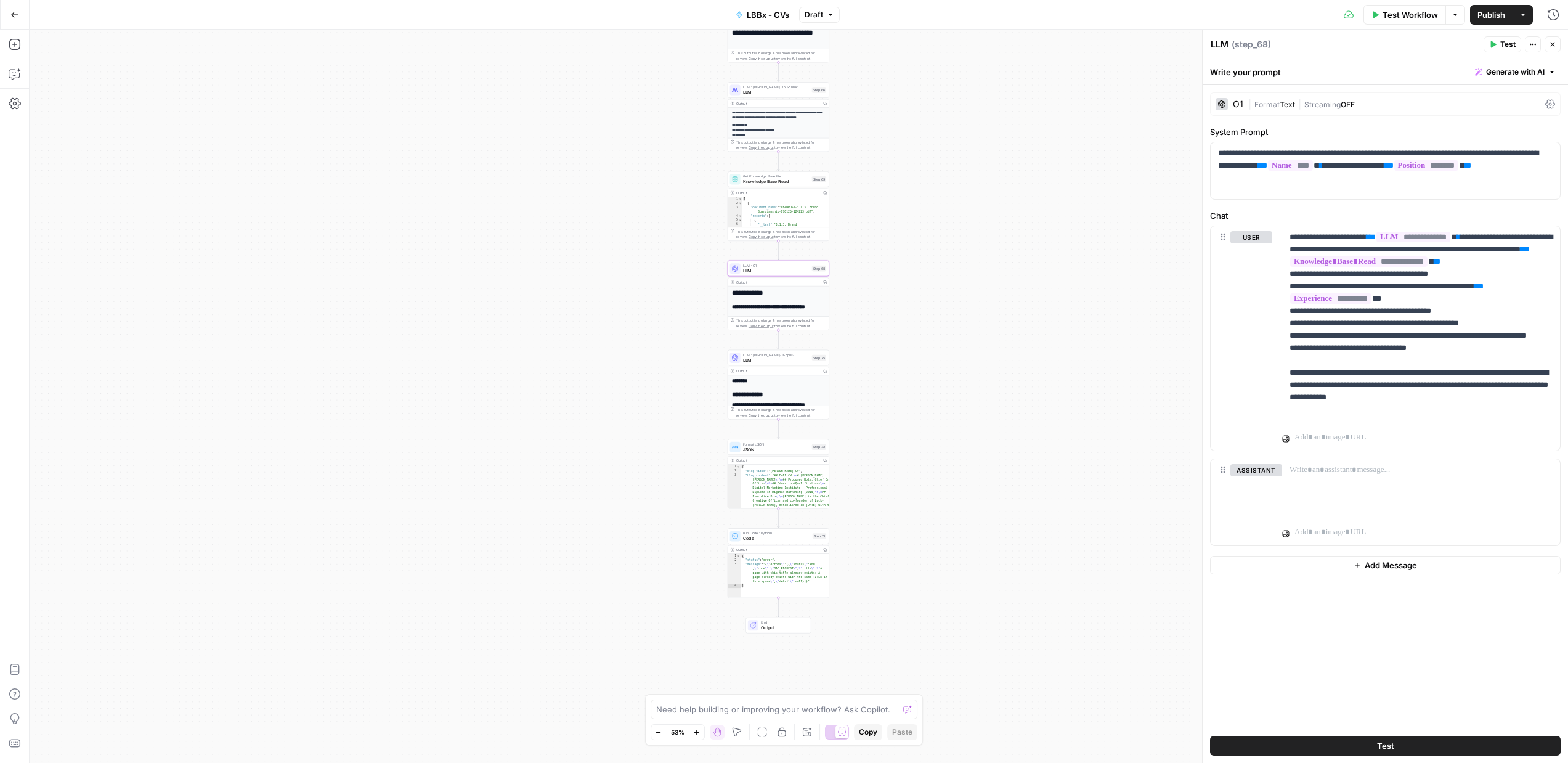
click at [943, 303] on div "**********" at bounding box center [799, 396] width 1539 height 734
click at [780, 450] on span "JSON" at bounding box center [776, 450] width 66 height 7
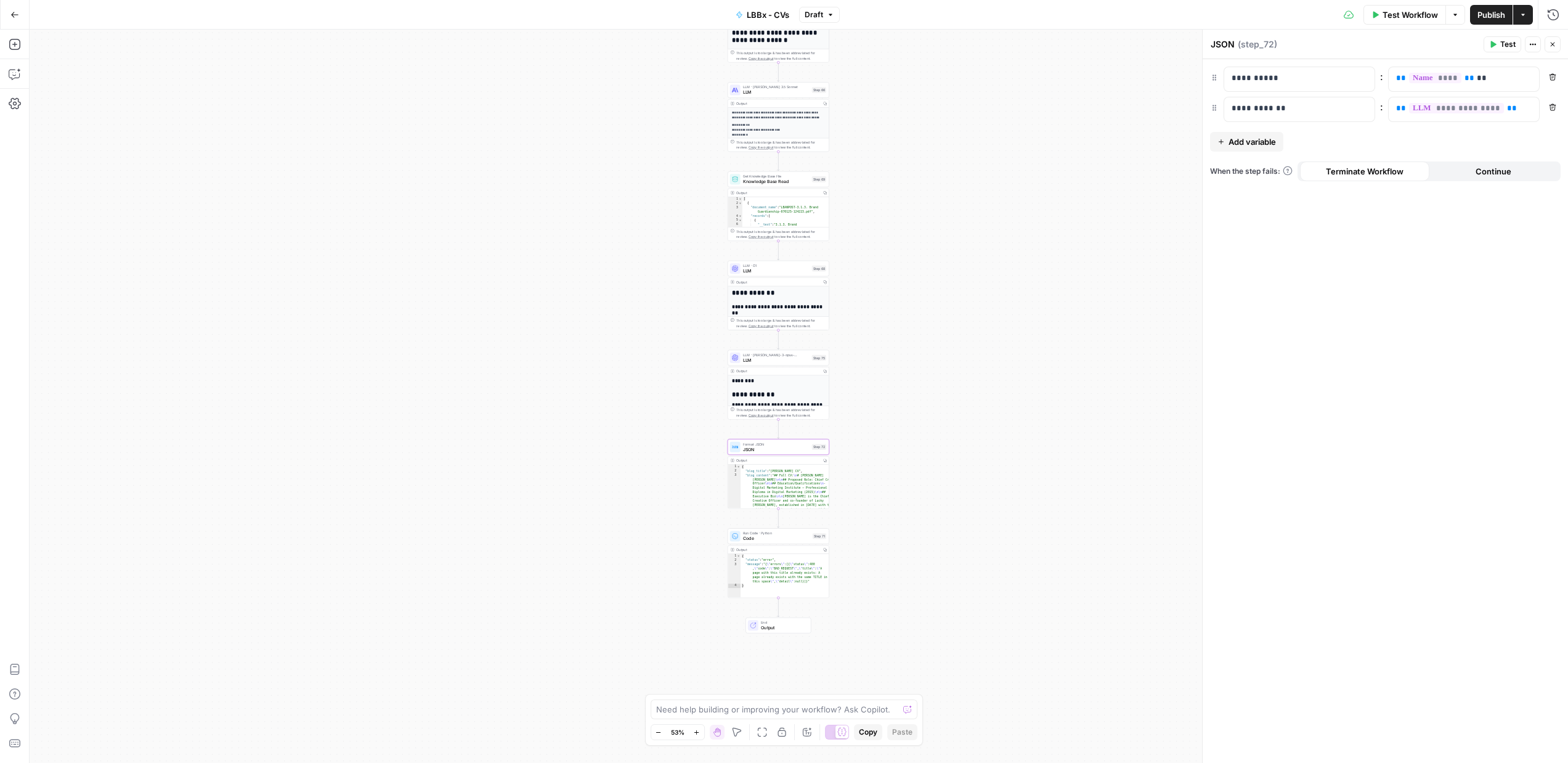
click at [1006, 376] on div "**********" at bounding box center [799, 396] width 1539 height 734
click at [1009, 463] on div "**********" at bounding box center [799, 396] width 1539 height 734
click at [777, 541] on div "Run Code · Python Code Step 71 Copy step Delete step Add Note Test" at bounding box center [779, 536] width 102 height 16
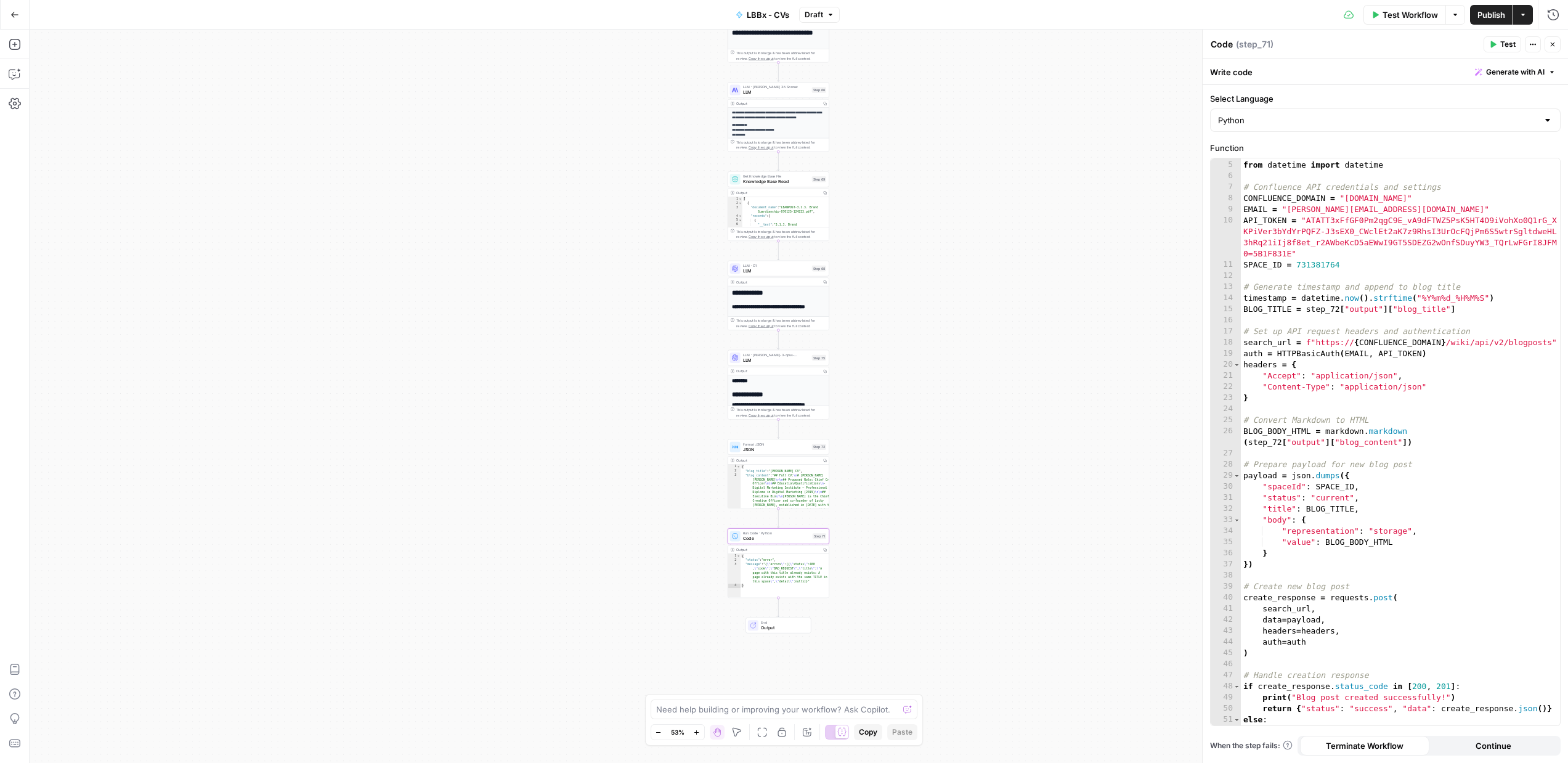
scroll to position [42, 0]
click at [1146, 302] on div "**********" at bounding box center [799, 396] width 1539 height 734
click at [9, 15] on button "Go Back" at bounding box center [15, 15] width 22 height 22
